Goal: Find contact information: Find contact information

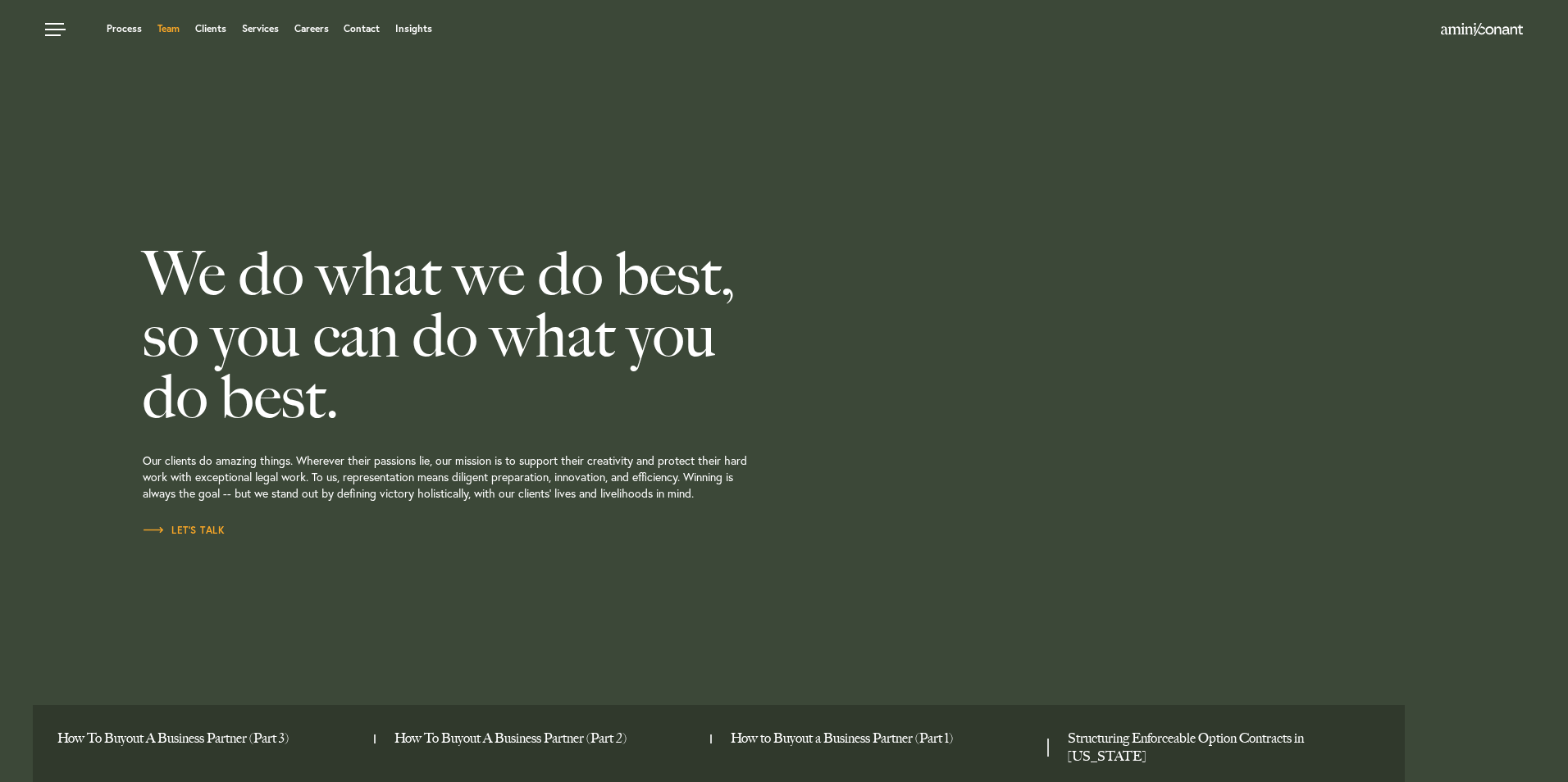
click at [165, 29] on link "Team" at bounding box center [168, 29] width 22 height 10
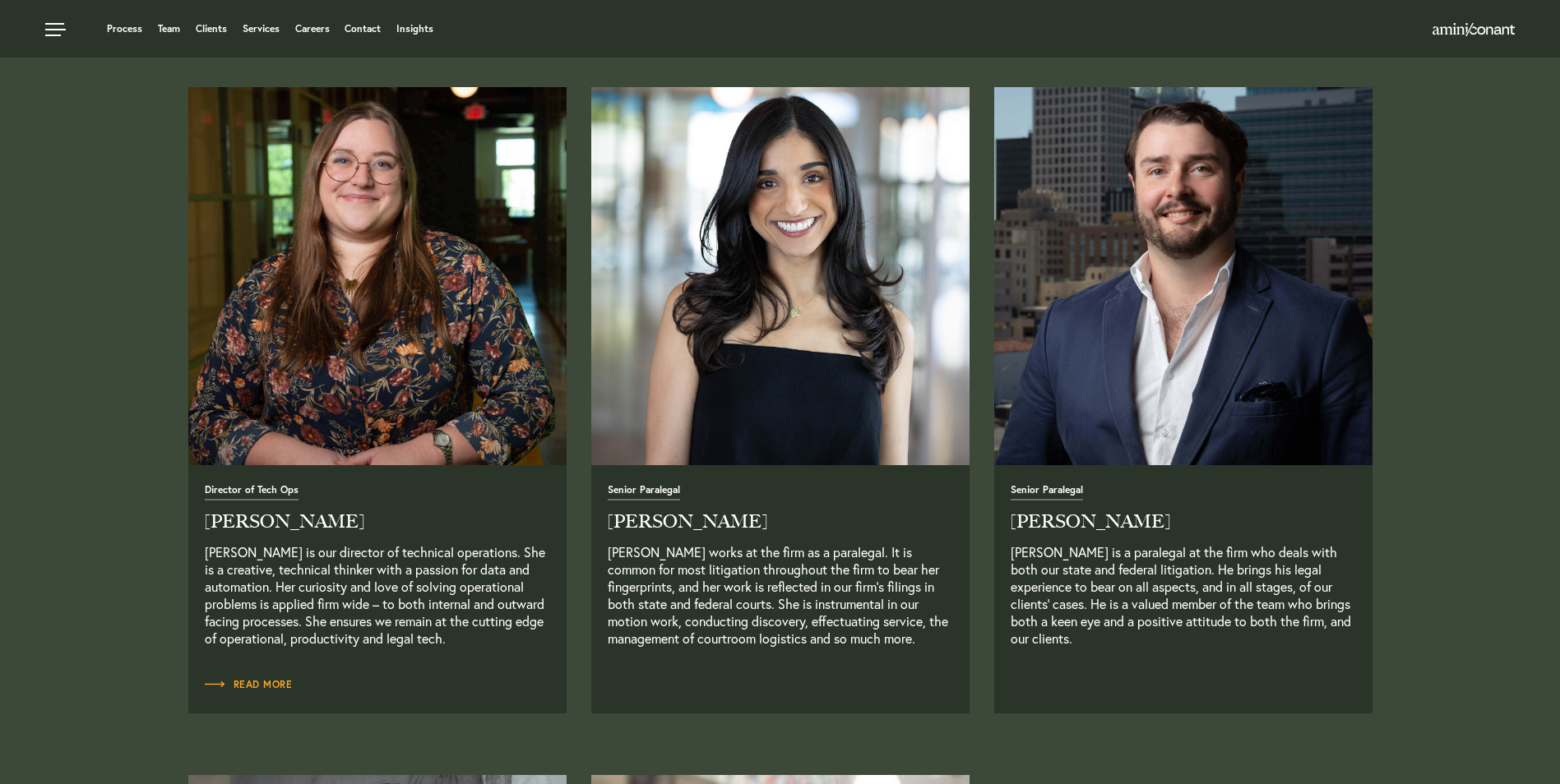
scroll to position [3369, 0]
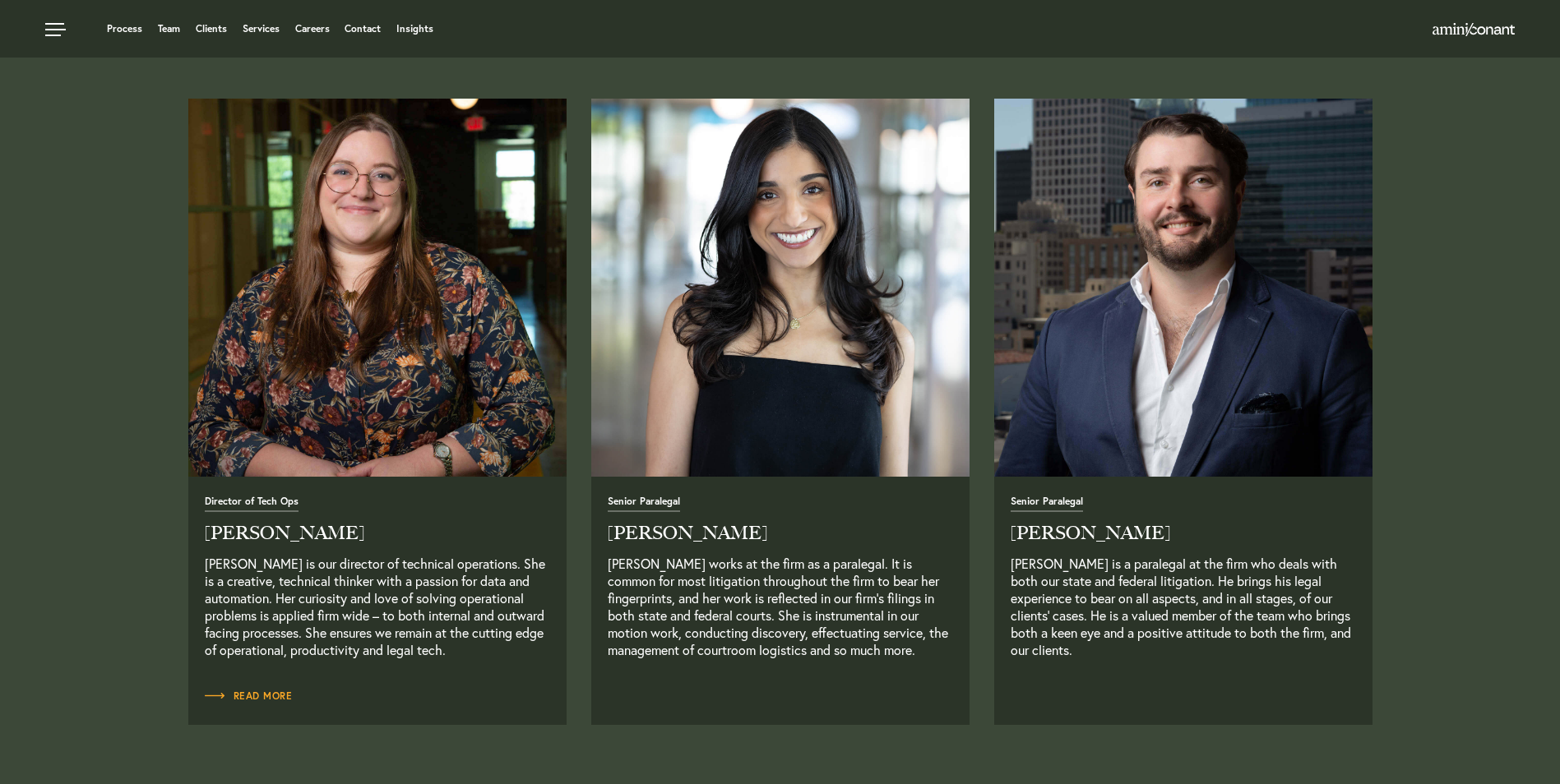
drag, startPoint x: 611, startPoint y: 534, endPoint x: 749, endPoint y: 540, distance: 138.1
click at [749, 540] on h2 "[PERSON_NAME]" at bounding box center [780, 533] width 345 height 18
drag, startPoint x: 749, startPoint y: 540, endPoint x: 736, endPoint y: 538, distance: 13.2
copy h2 "[PERSON_NAME]"
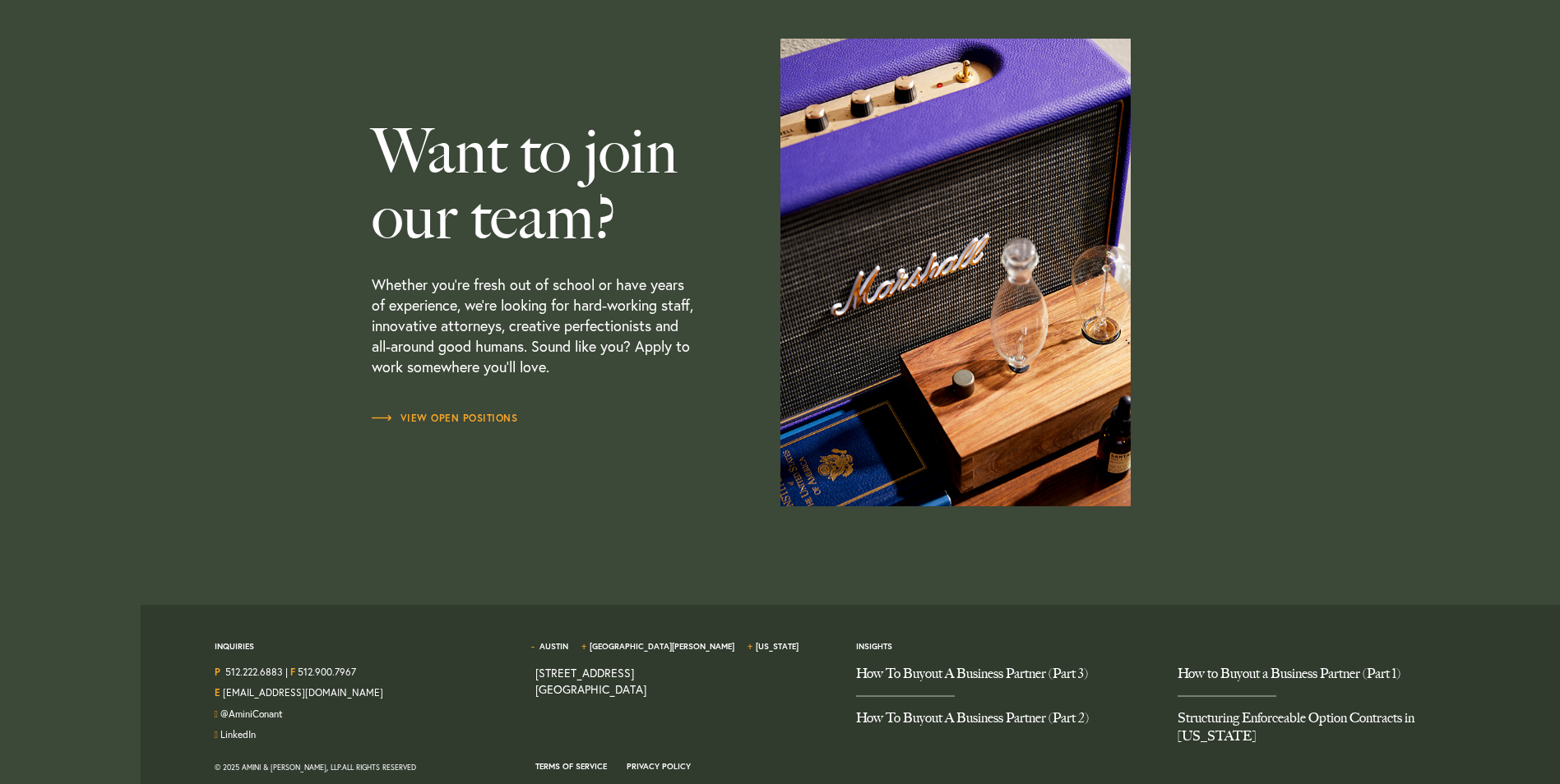
scroll to position [4832, 0]
